Goal: Register for event/course

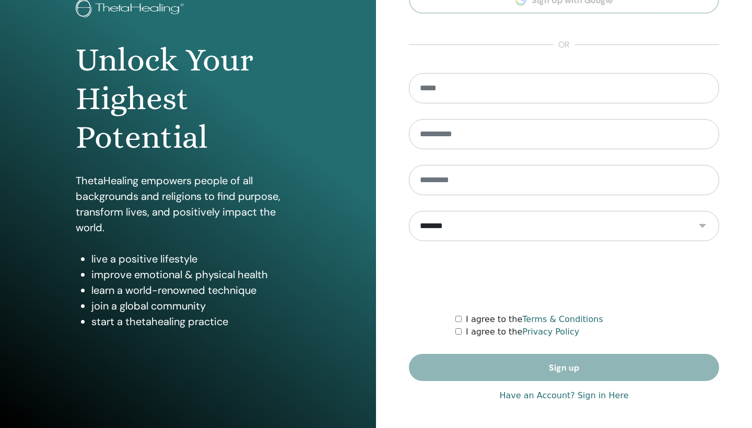
scroll to position [73, 0]
click at [530, 397] on link "Have an Account? Sign in Here" at bounding box center [563, 396] width 129 height 13
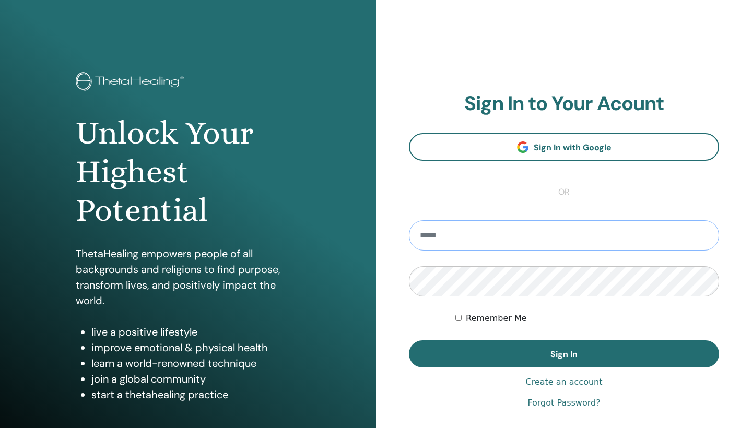
type input "**********"
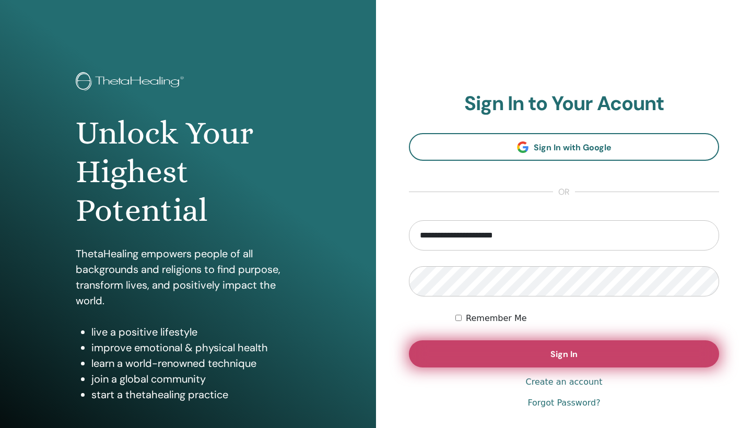
click at [498, 348] on button "Sign In" at bounding box center [564, 354] width 310 height 27
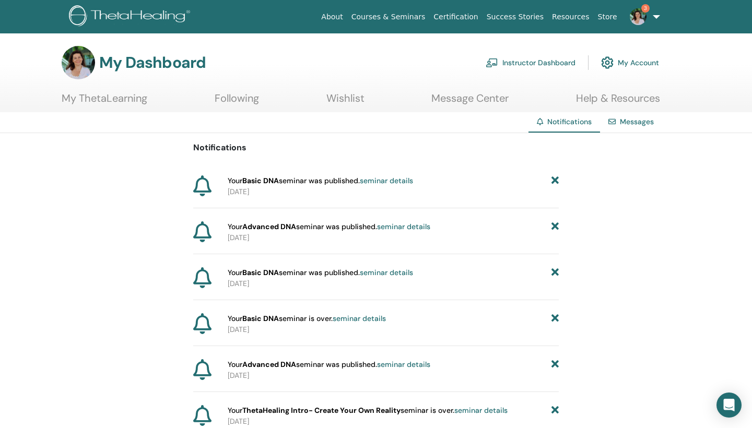
click at [543, 58] on link "Instructor Dashboard" at bounding box center [531, 62] width 90 height 23
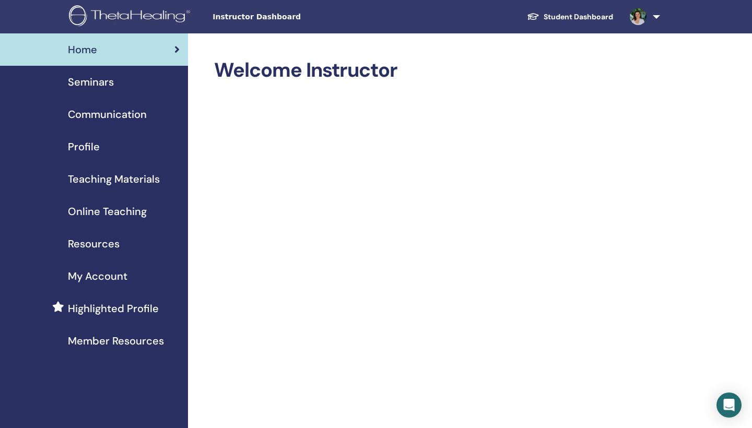
click at [99, 80] on span "Seminars" at bounding box center [91, 82] width 46 height 16
click at [580, 12] on link "Student Dashboard" at bounding box center [570, 16] width 103 height 19
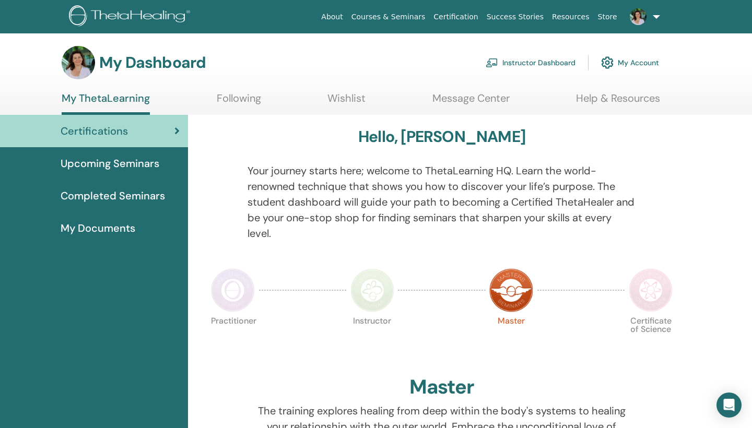
click at [130, 160] on span "Upcoming Seminars" at bounding box center [110, 164] width 99 height 16
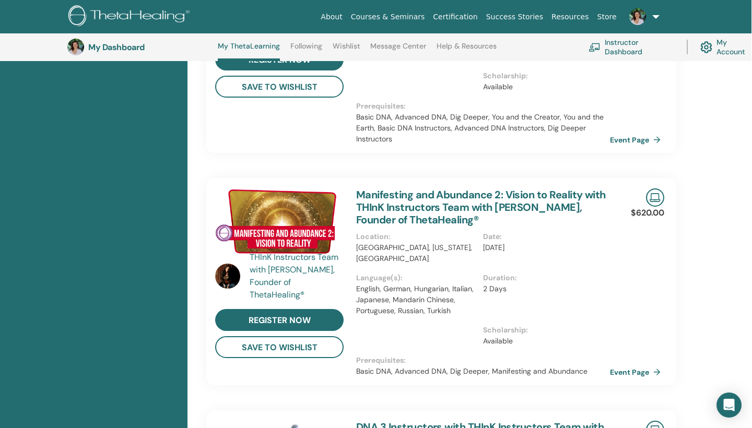
scroll to position [383, 2]
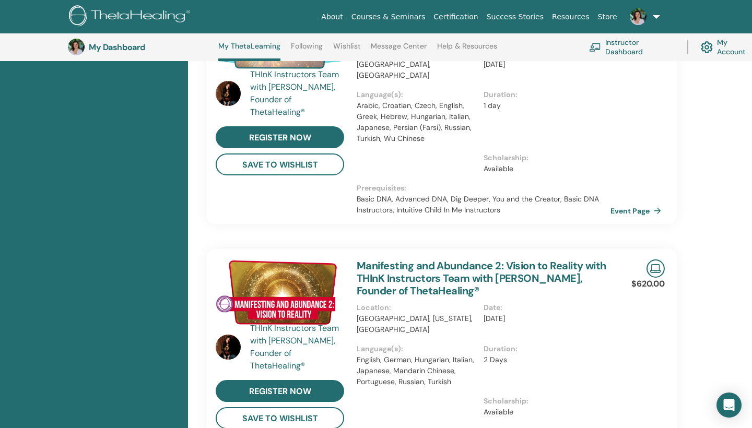
scroll to position [295, 0]
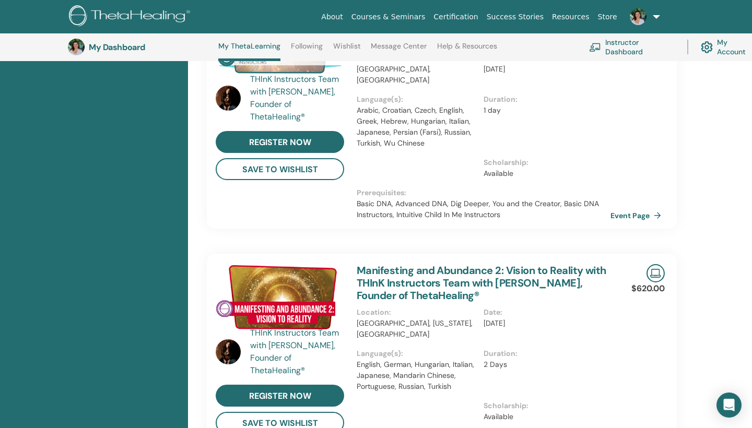
click at [427, 264] on link "Manifesting and Abundance 2: Vision to Reality with THInK Instructors Team with…" at bounding box center [482, 283] width 250 height 39
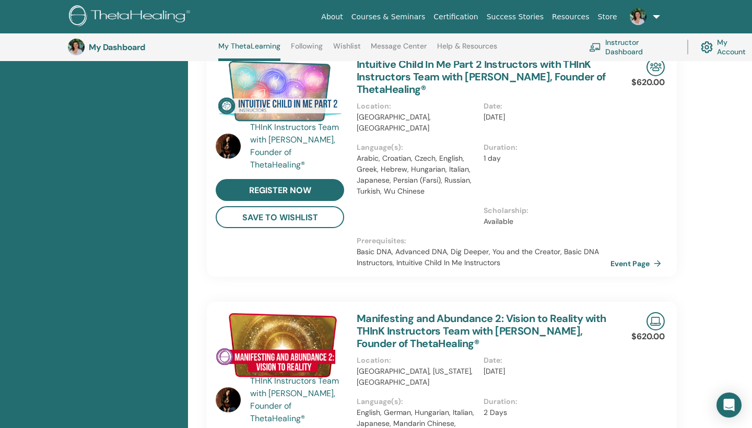
scroll to position [248, 0]
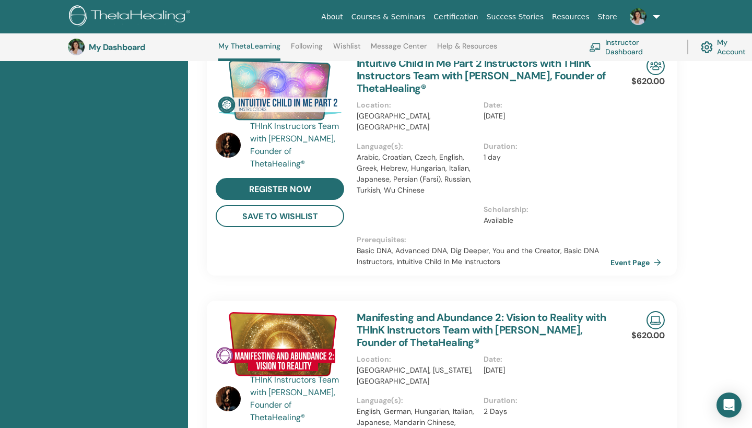
click at [393, 325] on link "Manifesting and Abundance 2: Vision to Reality with THInK Instructors Team with…" at bounding box center [482, 330] width 250 height 39
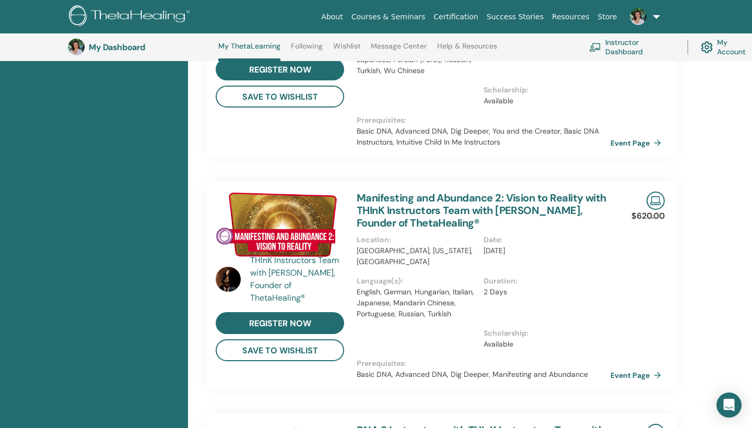
scroll to position [379, 0]
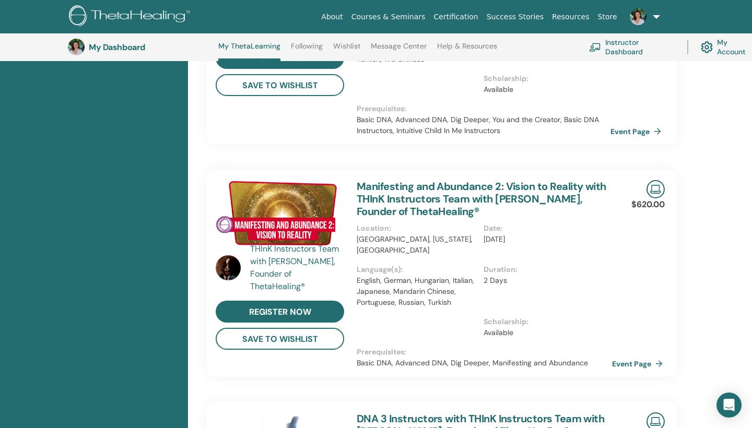
click at [630, 356] on link "Event Page" at bounding box center [639, 364] width 55 height 16
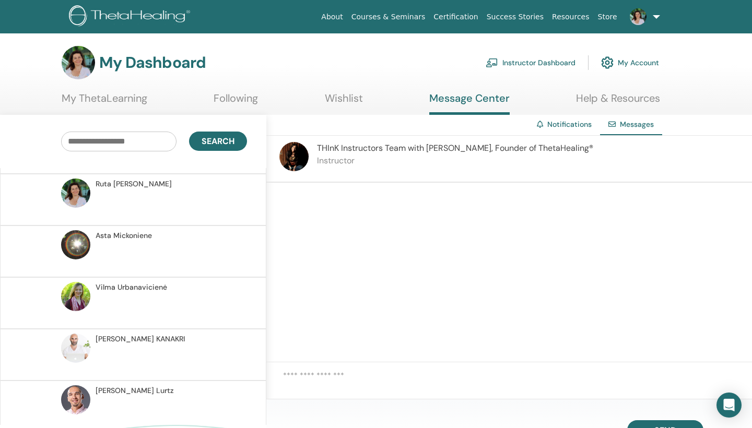
scroll to position [1305, 0]
